Goal: Check status: Check status

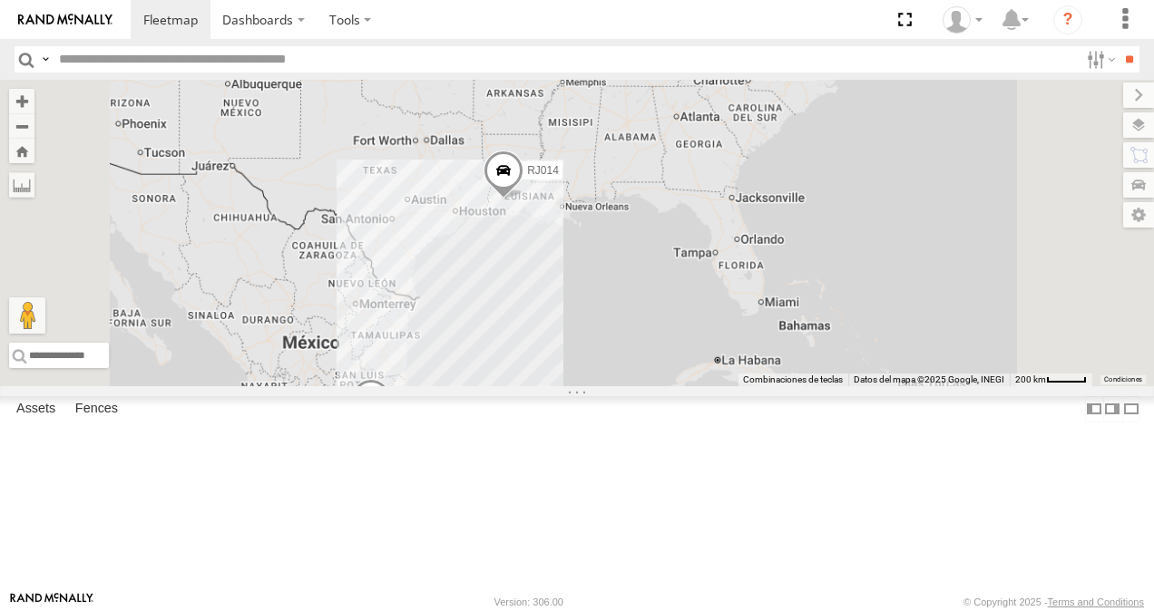
click at [396, 70] on input "text" at bounding box center [565, 59] width 1027 height 26
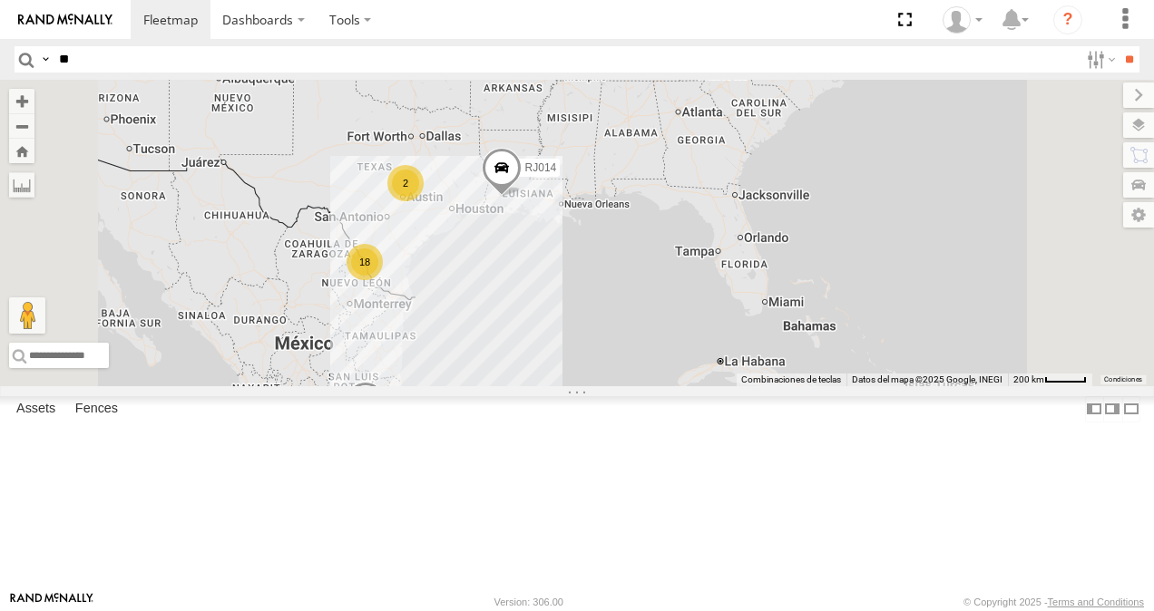
type input "**"
click at [1119, 46] on input "**" at bounding box center [1129, 59] width 21 height 26
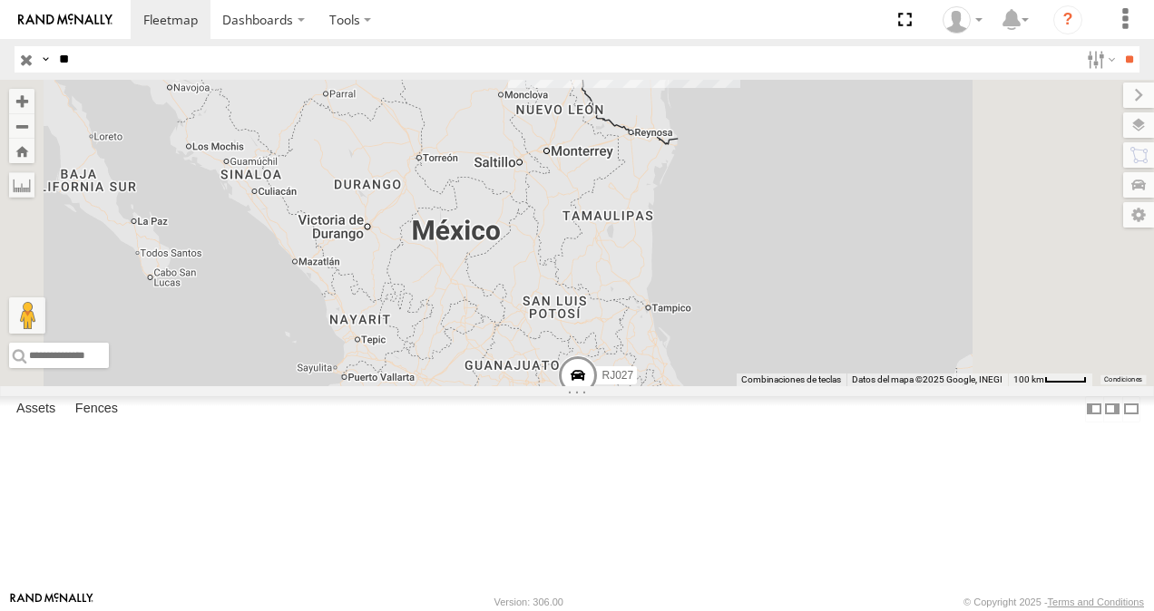
click at [0, 0] on div "RJ027" at bounding box center [0, 0] width 0 height 0
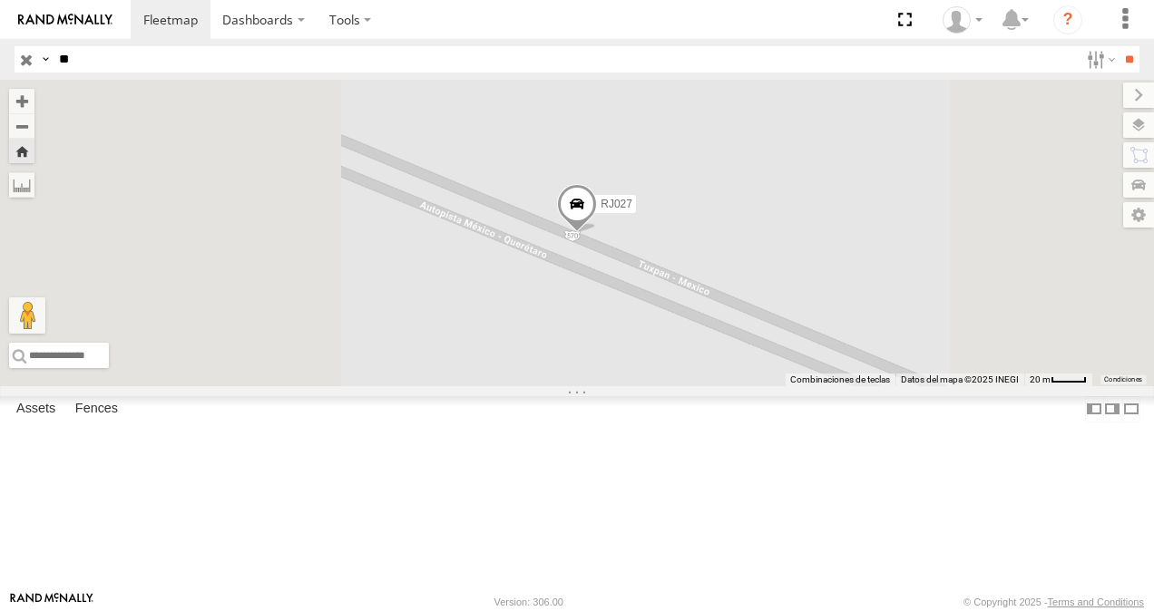
click at [597, 233] on span at bounding box center [577, 208] width 40 height 49
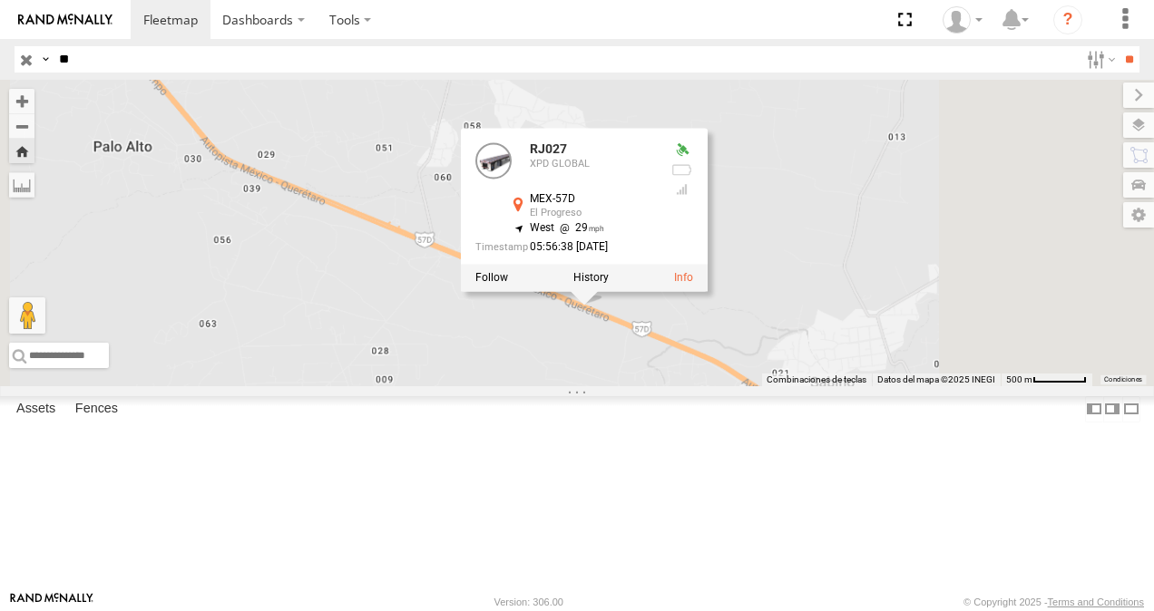
drag, startPoint x: 883, startPoint y: 514, endPoint x: 811, endPoint y: 428, distance: 112.1
click at [812, 386] on div "RJ027 RJ027 XPD GLOBAL MEX-57D El Progreso 20.03107 , -99.54774 [PERSON_NAME] 2…" at bounding box center [577, 233] width 1154 height 307
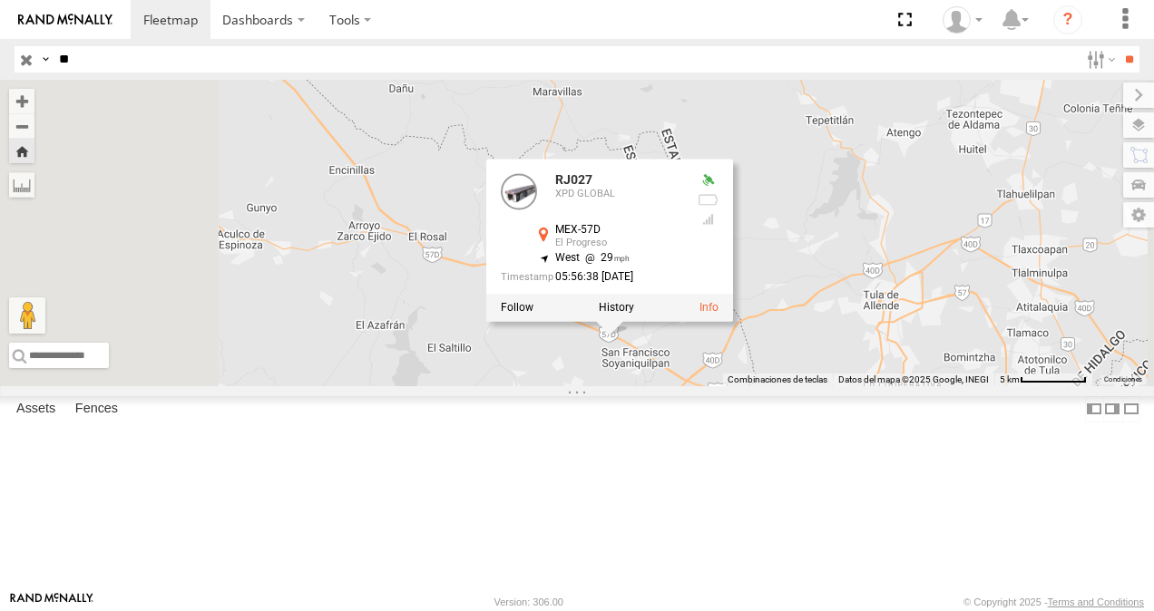
click at [806, 179] on div "RJ027 RJ027 XPD GLOBAL MEX-57D El Progreso 20.03107 , -99.54774 [PERSON_NAME] 2…" at bounding box center [577, 233] width 1154 height 307
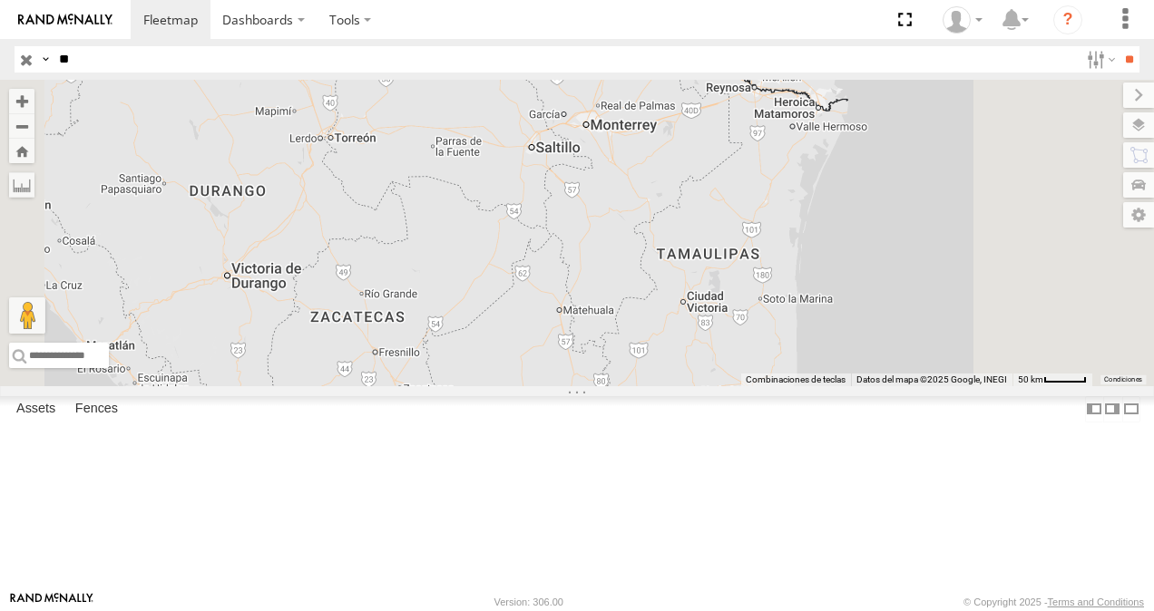
drag, startPoint x: 841, startPoint y: 203, endPoint x: 824, endPoint y: 291, distance: 89.7
click at [824, 291] on div "RJ027" at bounding box center [577, 233] width 1154 height 307
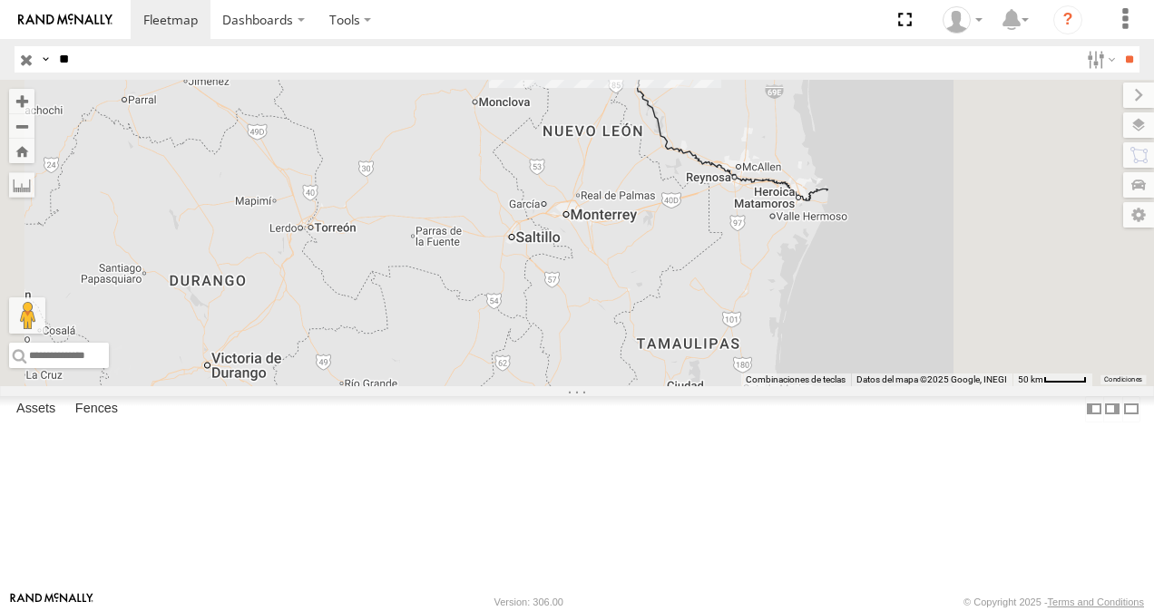
click at [0, 0] on div "RJ027" at bounding box center [0, 0] width 0 height 0
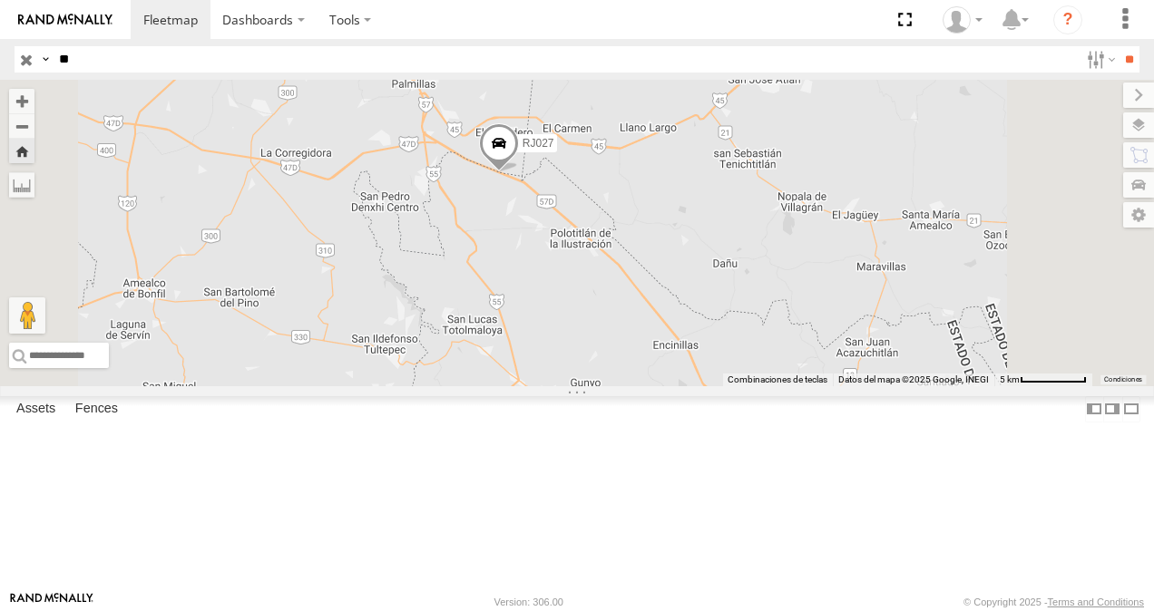
click at [519, 172] on span at bounding box center [499, 147] width 40 height 49
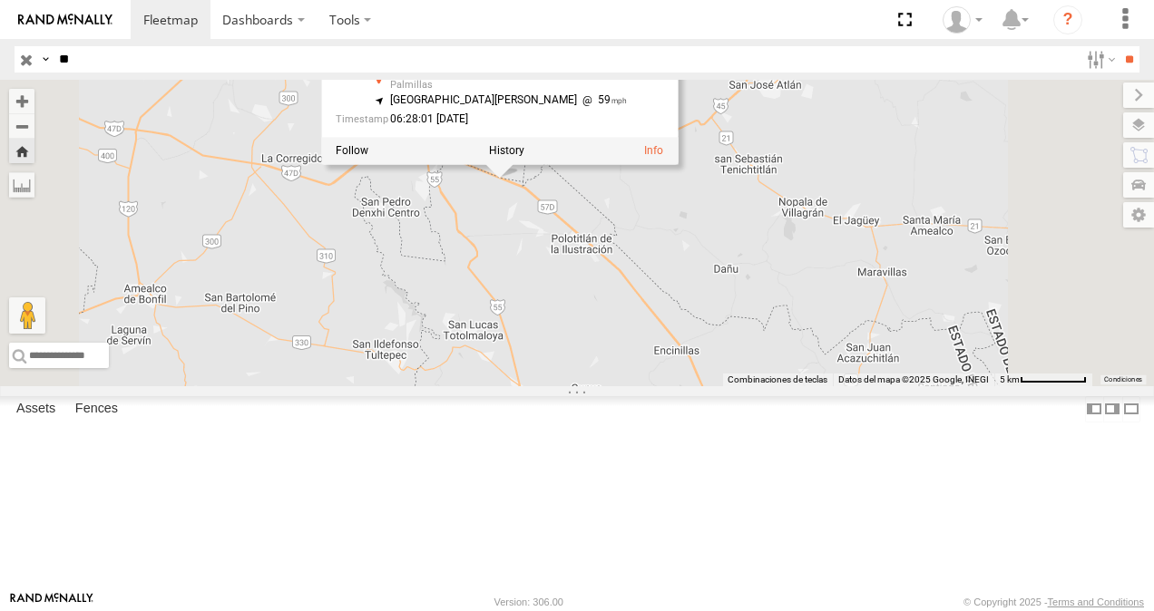
drag, startPoint x: 723, startPoint y: 322, endPoint x: 729, endPoint y: 381, distance: 59.3
click at [729, 381] on div "RJ027 RJ027 XPD GLOBAL MEX-57D Palmillas 20.27124 , -99.87685 [GEOGRAPHIC_DATA]…" at bounding box center [577, 233] width 1154 height 307
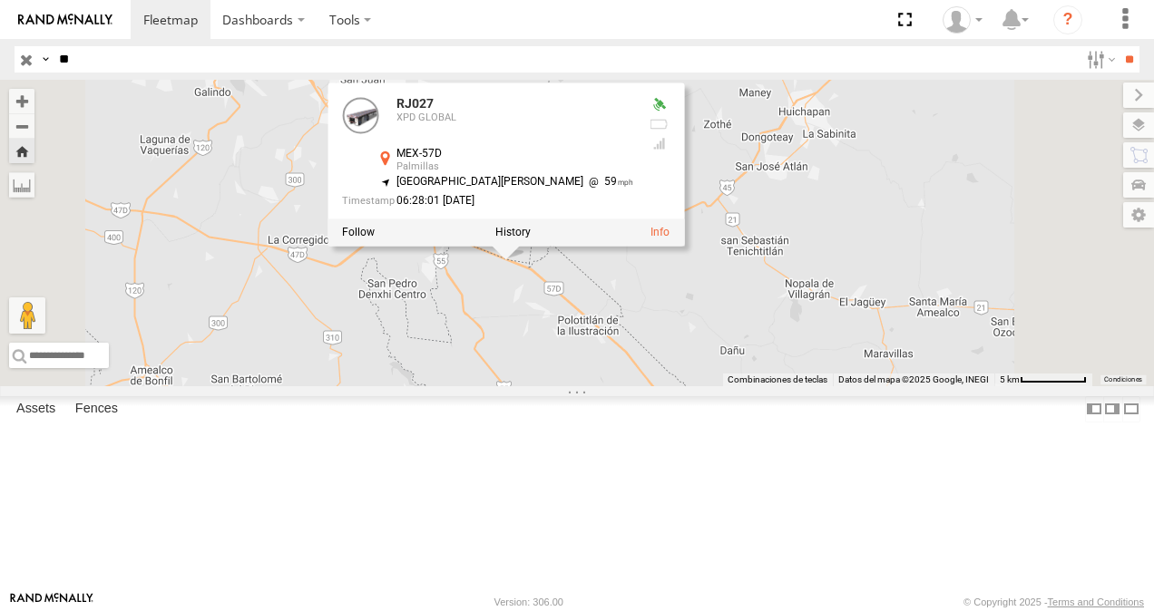
drag, startPoint x: 902, startPoint y: 116, endPoint x: 901, endPoint y: 131, distance: 14.5
click at [902, 118] on div "RJ027 RJ027 XPD GLOBAL MEX-57D Palmillas 20.27124 , -99.87685 [GEOGRAPHIC_DATA]…" at bounding box center [577, 233] width 1154 height 307
drag, startPoint x: 722, startPoint y: 269, endPoint x: 677, endPoint y: 271, distance: 45.4
click at [633, 177] on div "MEX-57D Palmillas 20.27124 , -99.87685" at bounding box center [504, 163] width 259 height 28
copy div "Palmillas"
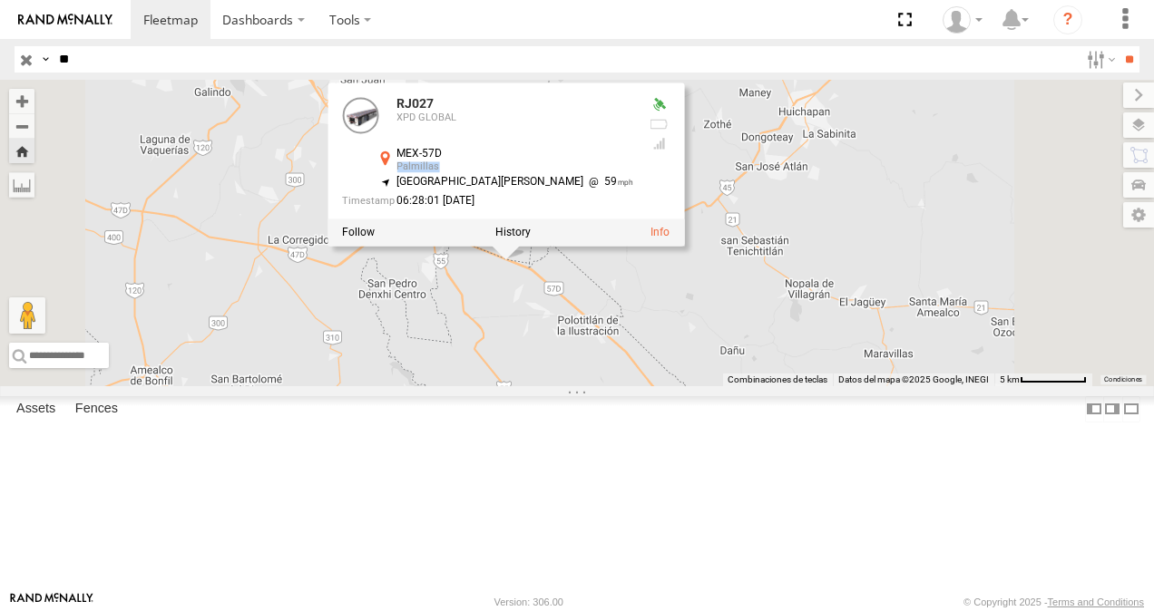
drag, startPoint x: 677, startPoint y: 271, endPoint x: 910, endPoint y: 207, distance: 241.9
click at [910, 207] on div "RJ027 RJ027 XPD GLOBAL MEX-57D Palmillas 20.27124 , -99.87685 [GEOGRAPHIC_DATA]…" at bounding box center [577, 233] width 1154 height 307
